Goal: Task Accomplishment & Management: Manage account settings

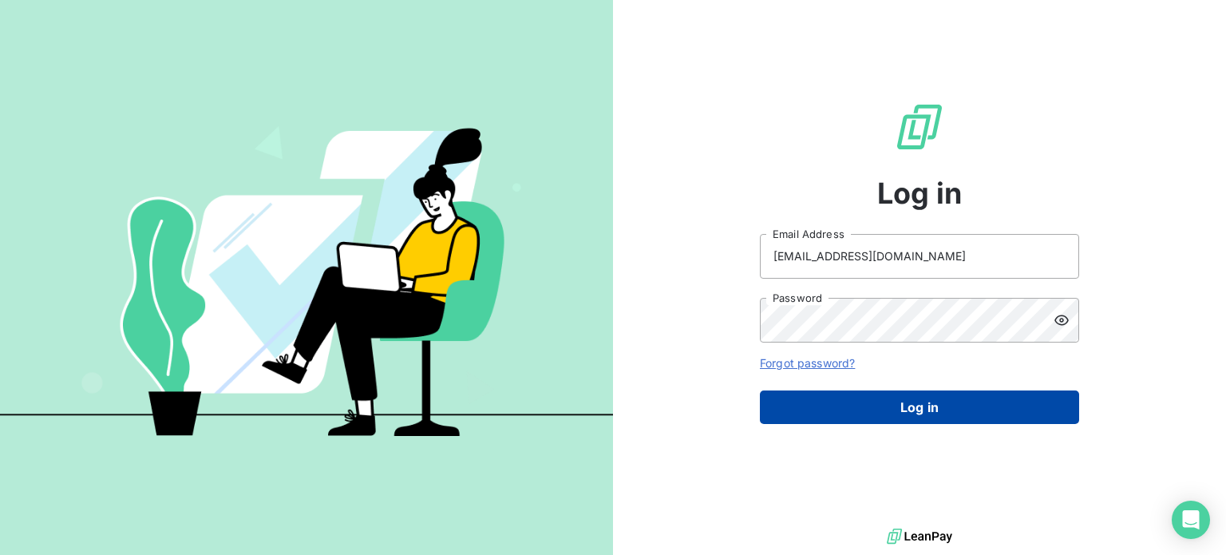
click at [861, 418] on button "Log in" at bounding box center [919, 407] width 319 height 34
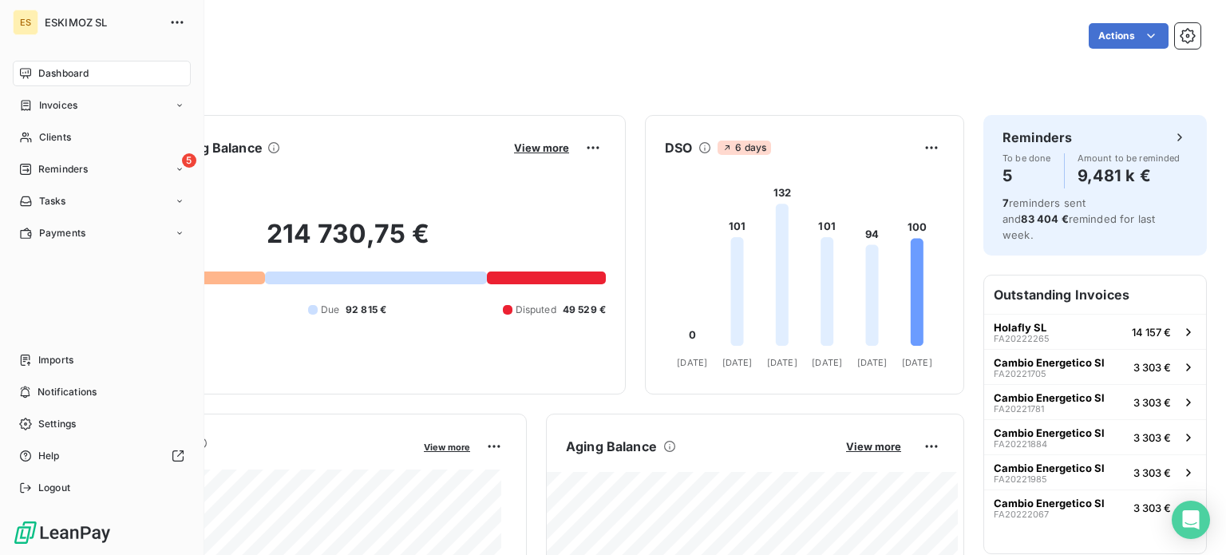
click at [43, 168] on span "Reminders" at bounding box center [62, 169] width 49 height 14
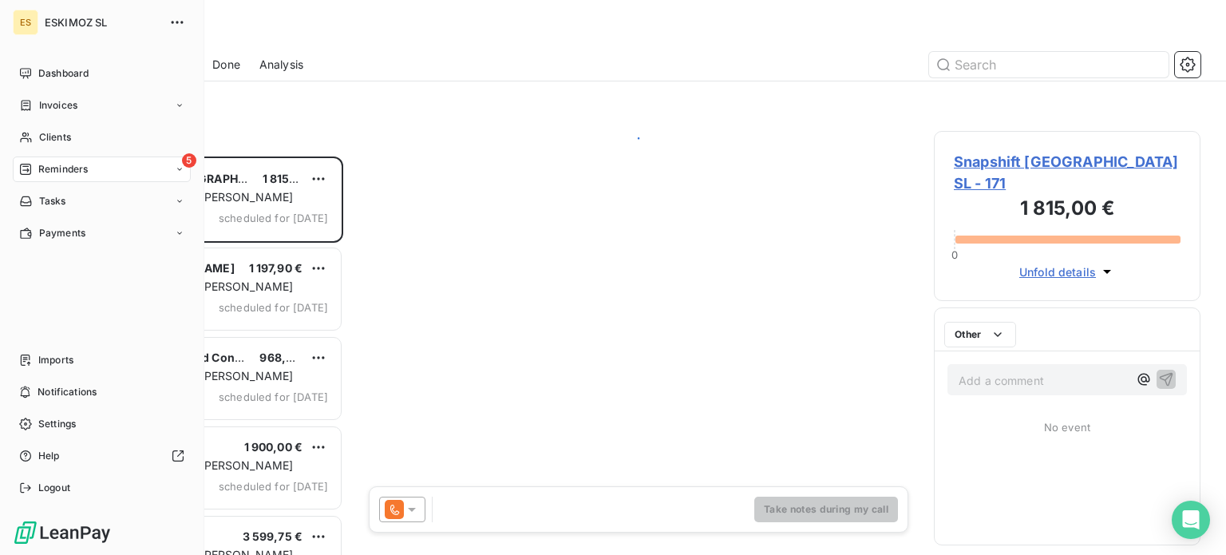
scroll to position [386, 254]
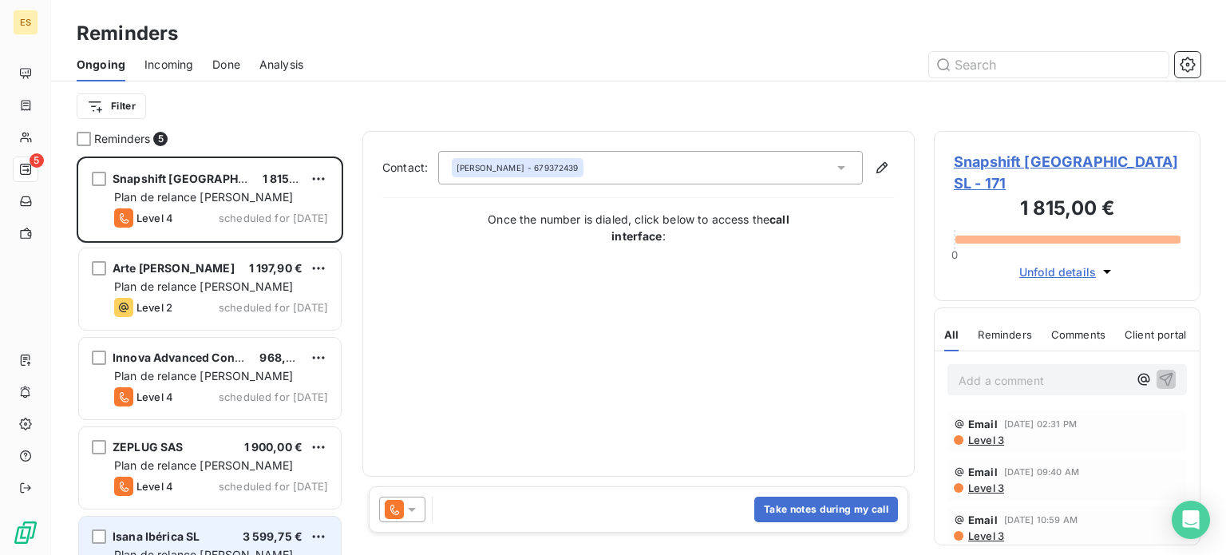
click at [202, 554] on span "Plan de relance [PERSON_NAME]" at bounding box center [203, 554] width 179 height 14
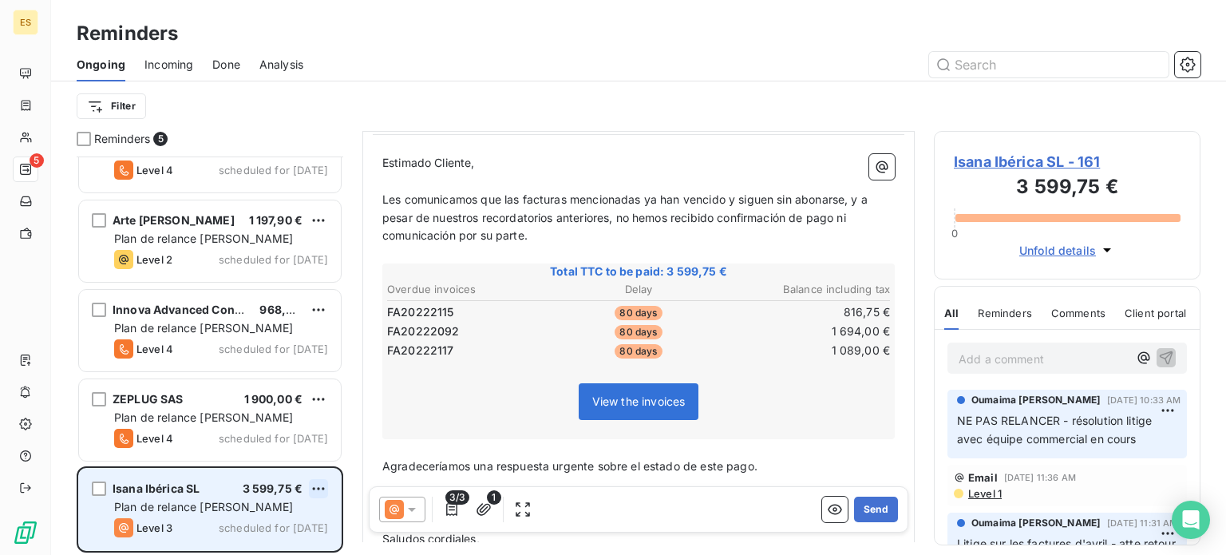
click at [314, 484] on html "ES 5 Reminders Ongoing Incoming Done Analysis Filter Reminders 5 Snapshift [GEO…" at bounding box center [613, 277] width 1226 height 555
click at [251, 433] on div "Reschedule this action" at bounding box center [249, 427] width 139 height 26
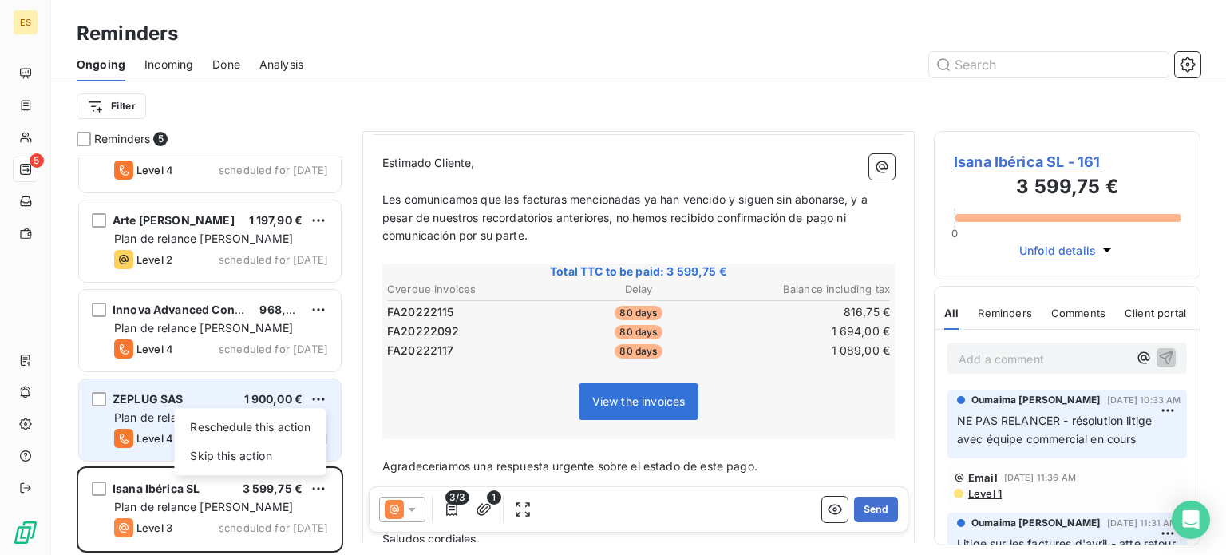
select select "7"
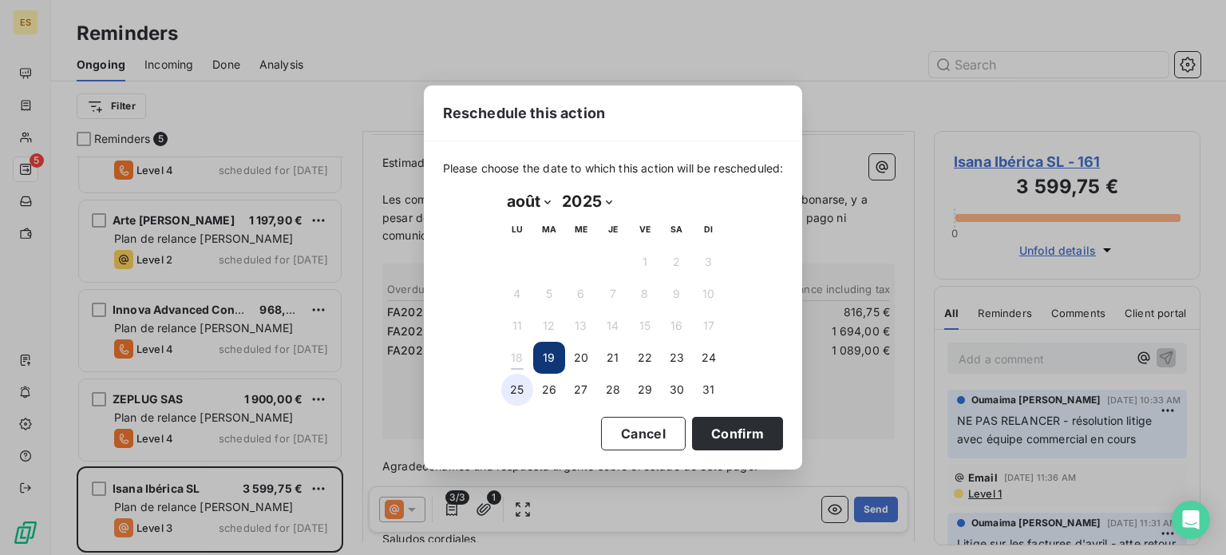
click at [520, 391] on button "25" at bounding box center [517, 389] width 32 height 32
click at [733, 429] on button "Confirm" at bounding box center [737, 434] width 91 height 34
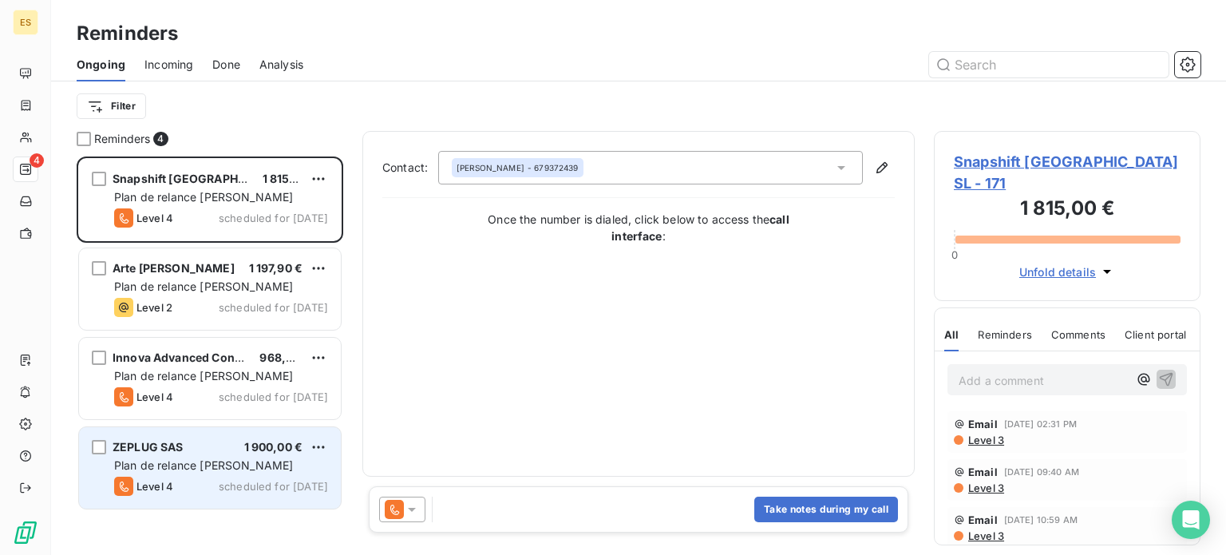
click at [192, 454] on div "ZEPLUG SAS 1 900,00 € Plan de relance [PERSON_NAME] Level 4 scheduled for [DATE]" at bounding box center [210, 467] width 262 height 81
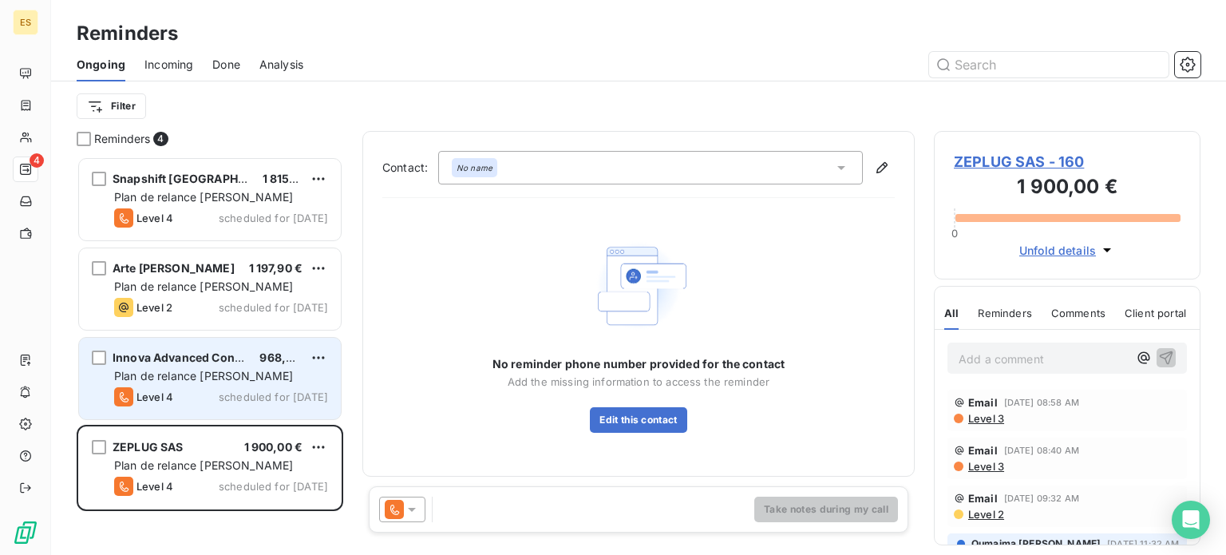
click at [243, 370] on div "Plan de relance [PERSON_NAME]" at bounding box center [221, 376] width 214 height 16
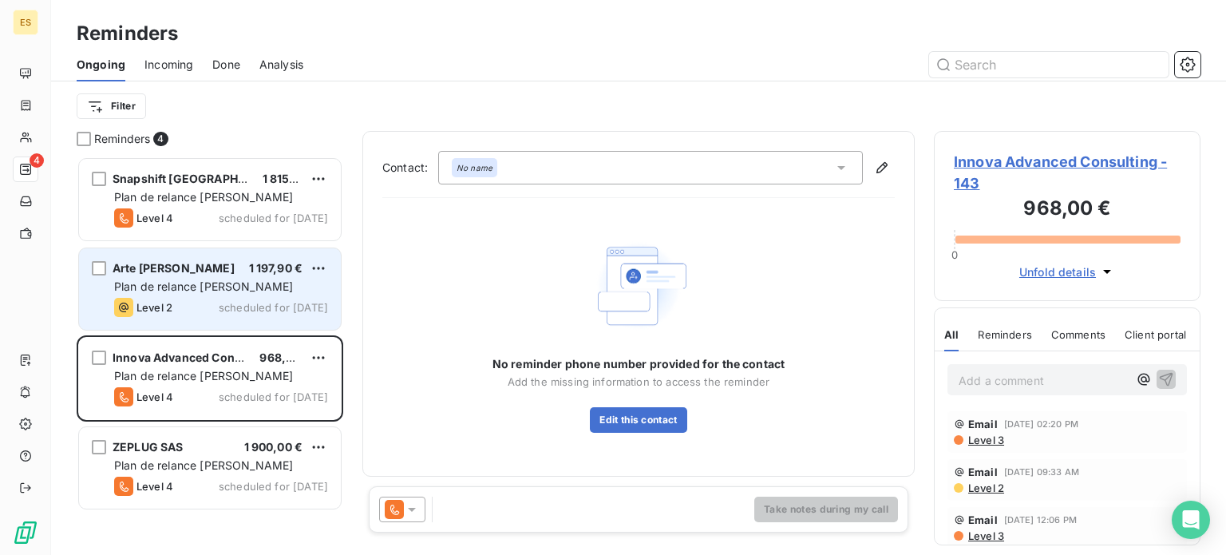
click at [210, 299] on div "Level 2 scheduled for [DATE]" at bounding box center [221, 307] width 214 height 19
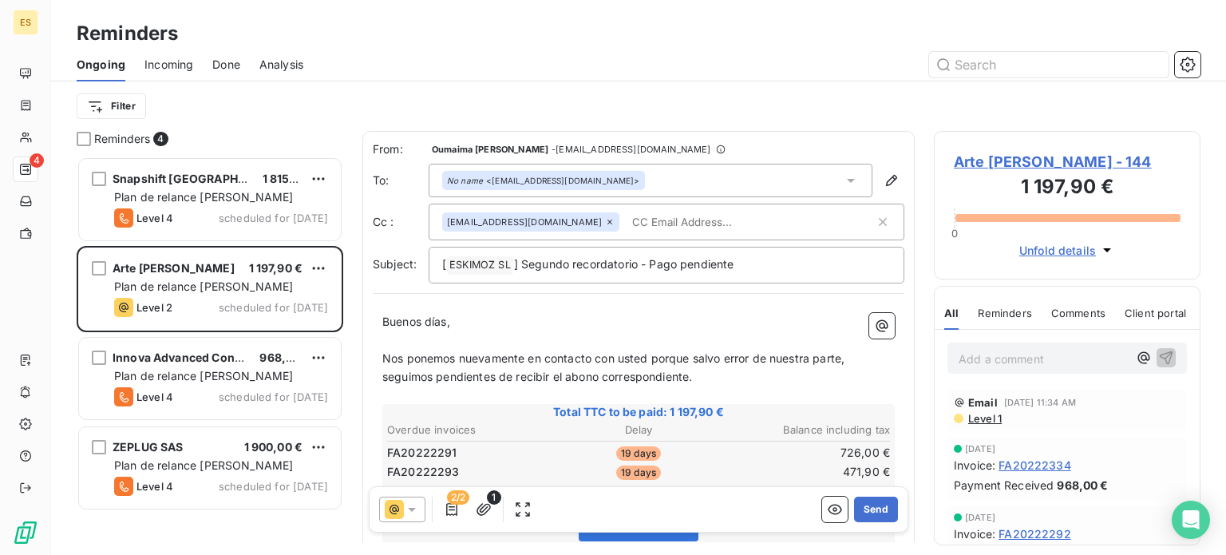
click at [648, 211] on input "text" at bounding box center [718, 222] width 184 height 24
click at [635, 218] on input "text" at bounding box center [750, 222] width 249 height 24
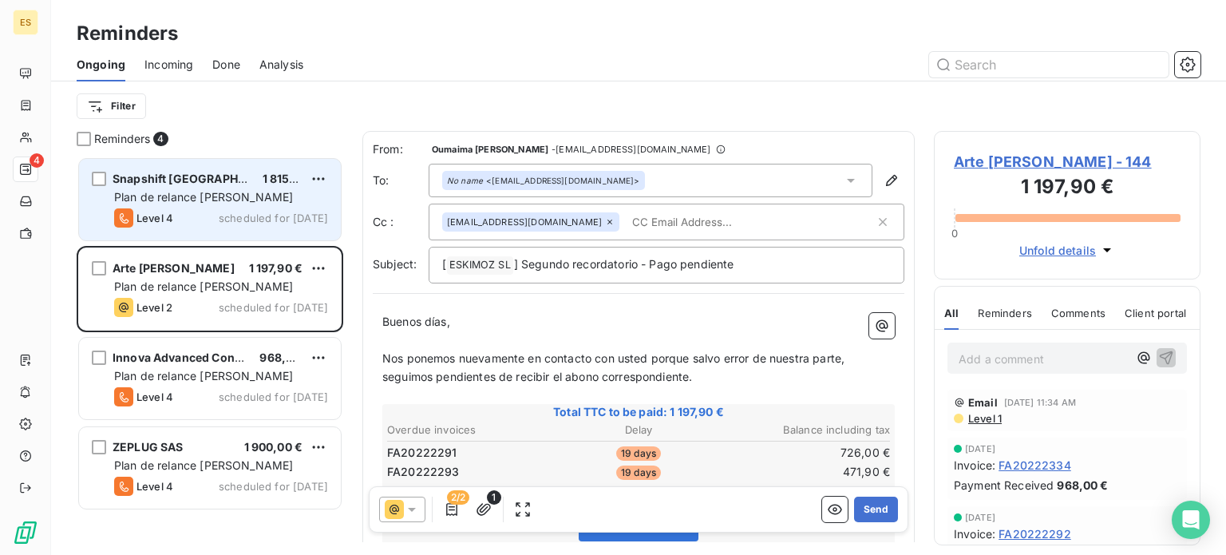
click at [217, 185] on div "Snapshift [GEOGRAPHIC_DATA] SL" at bounding box center [181, 179] width 137 height 16
